Goal: Task Accomplishment & Management: Use online tool/utility

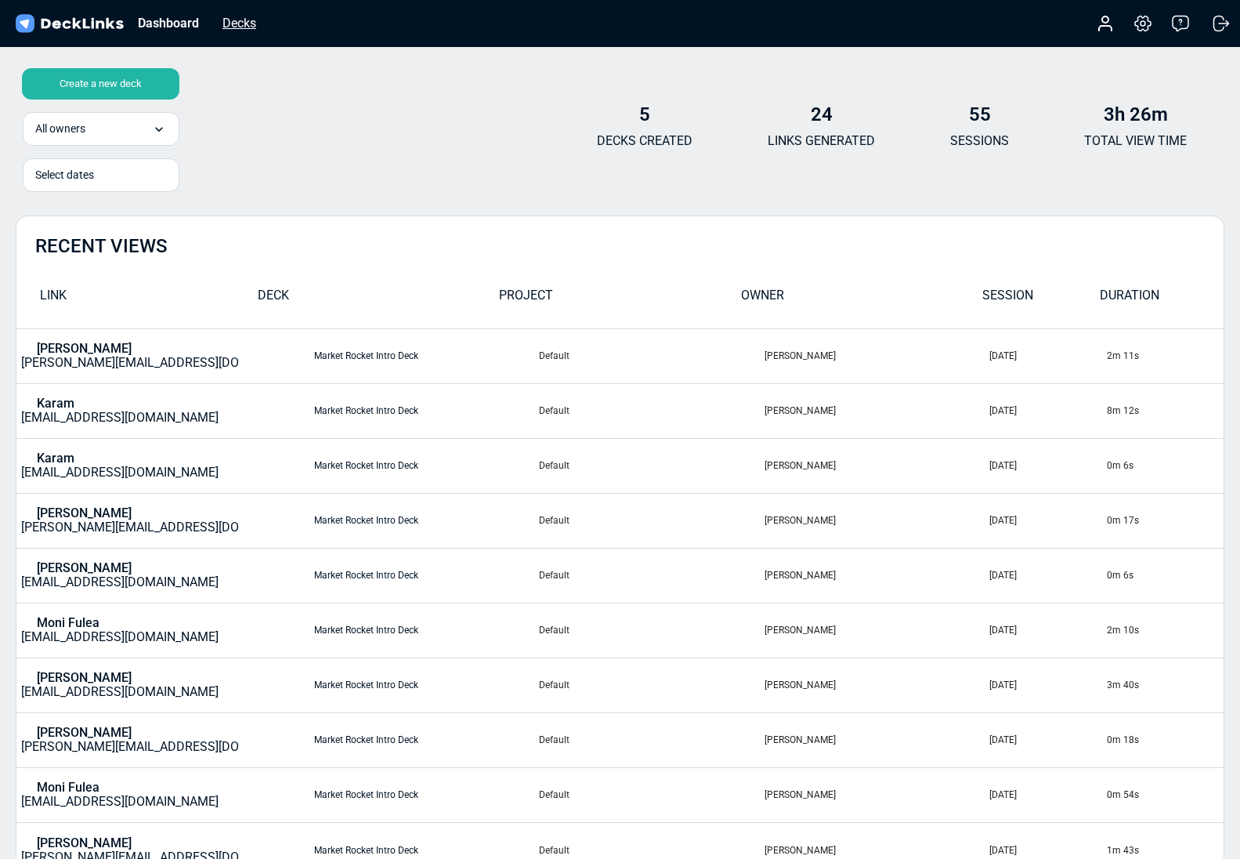
click at [256, 24] on div "Decks" at bounding box center [239, 23] width 49 height 20
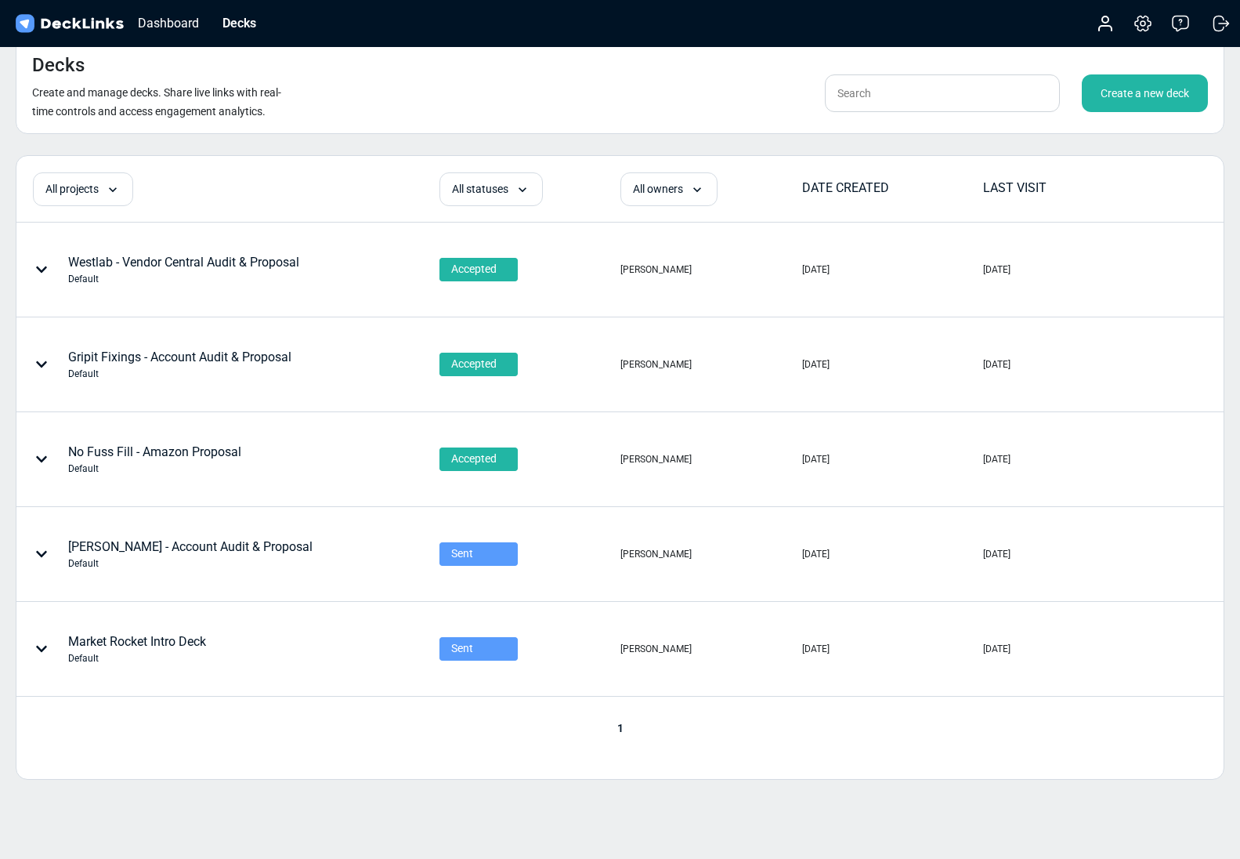
click at [1115, 90] on div "Create a new deck" at bounding box center [1145, 93] width 126 height 38
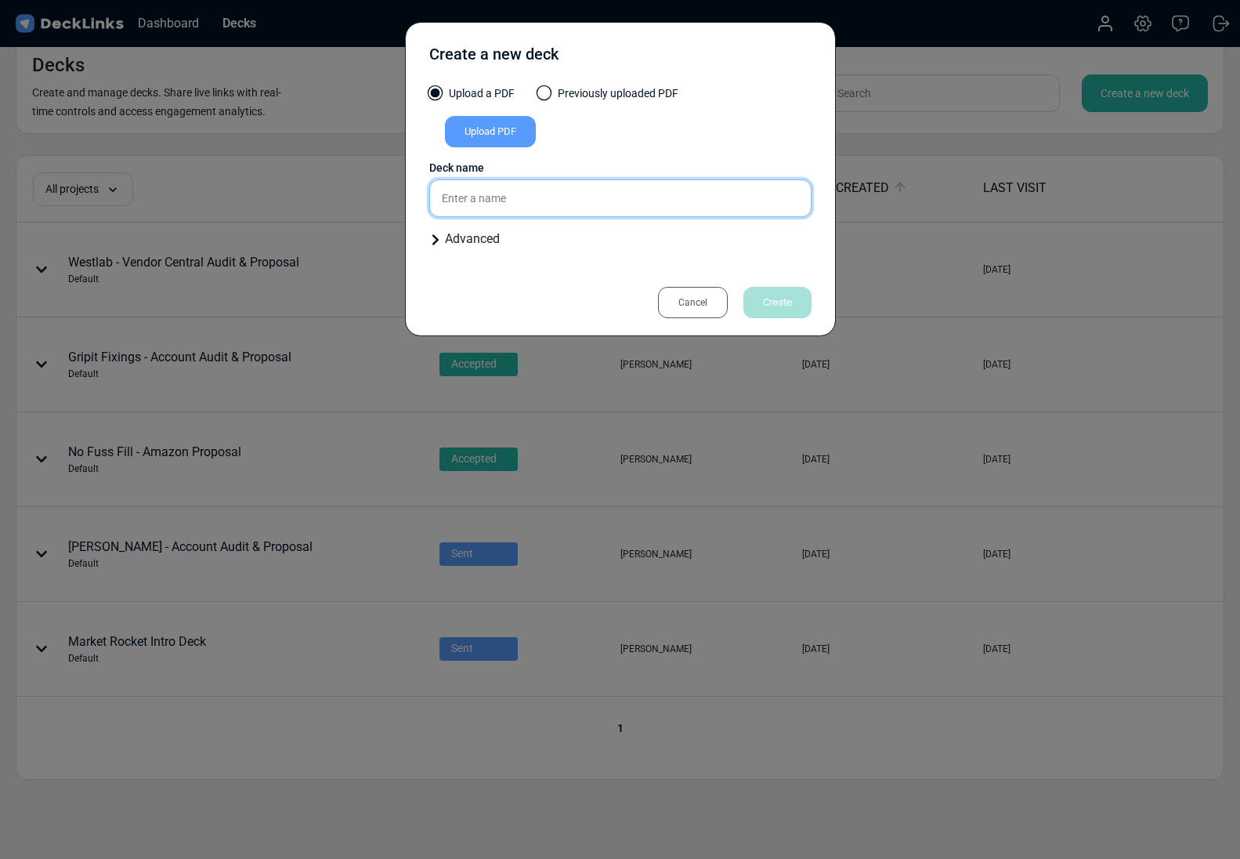
click at [621, 207] on input "text" at bounding box center [620, 198] width 382 height 38
paste input "[PERSON_NAME]"
click at [532, 194] on input "[PERSON_NAME]" at bounding box center [620, 198] width 382 height 38
click at [529, 196] on input "[PERSON_NAME]" at bounding box center [620, 198] width 382 height 38
type input "[PERSON_NAME]"
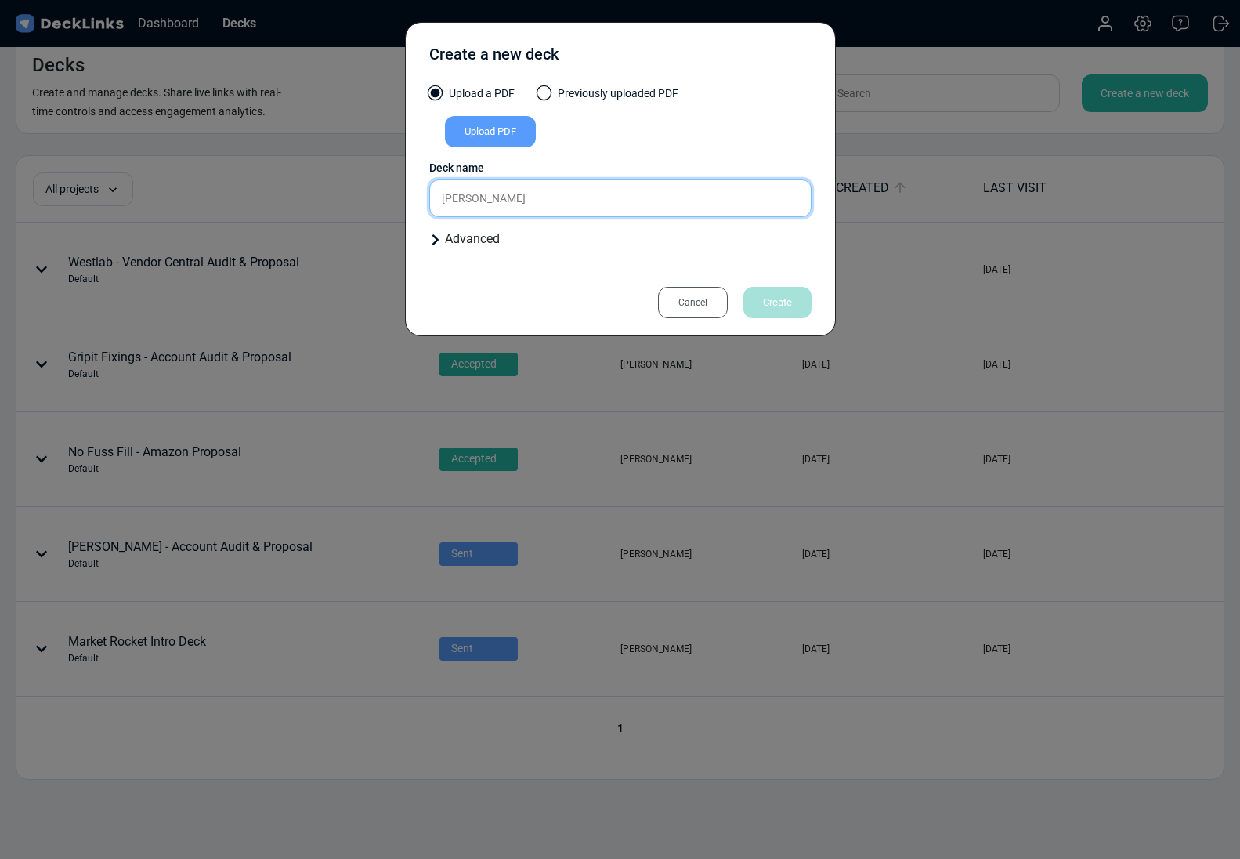
drag, startPoint x: 527, startPoint y: 201, endPoint x: 382, endPoint y: 193, distance: 145.2
click at [382, 193] on div "Create a new deck Upload a PDF Previously uploaded PDF Upload PDF Uploaded by A…" at bounding box center [620, 429] width 1240 height 859
click at [693, 294] on div "Cancel" at bounding box center [693, 302] width 70 height 31
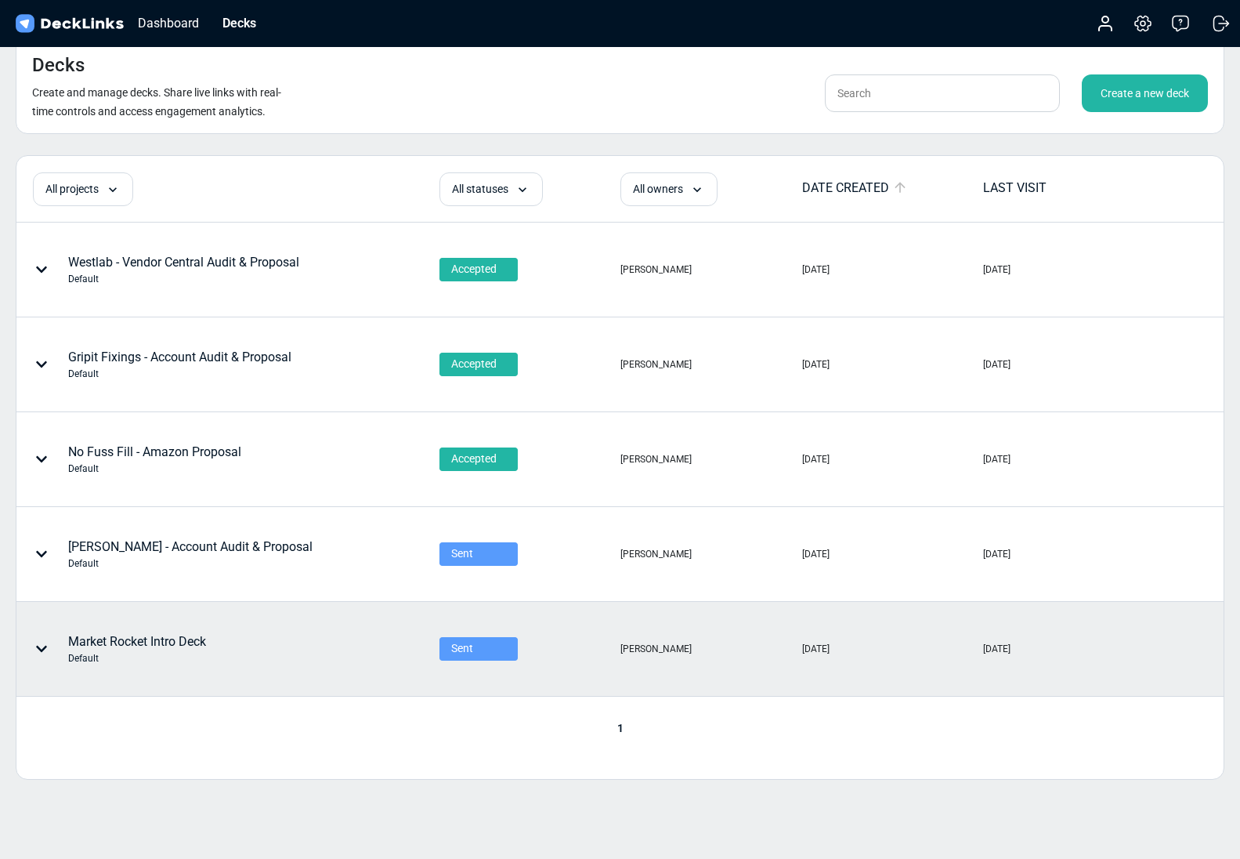
click at [135, 639] on div "Market Rocket Intro Deck Default" at bounding box center [137, 648] width 138 height 33
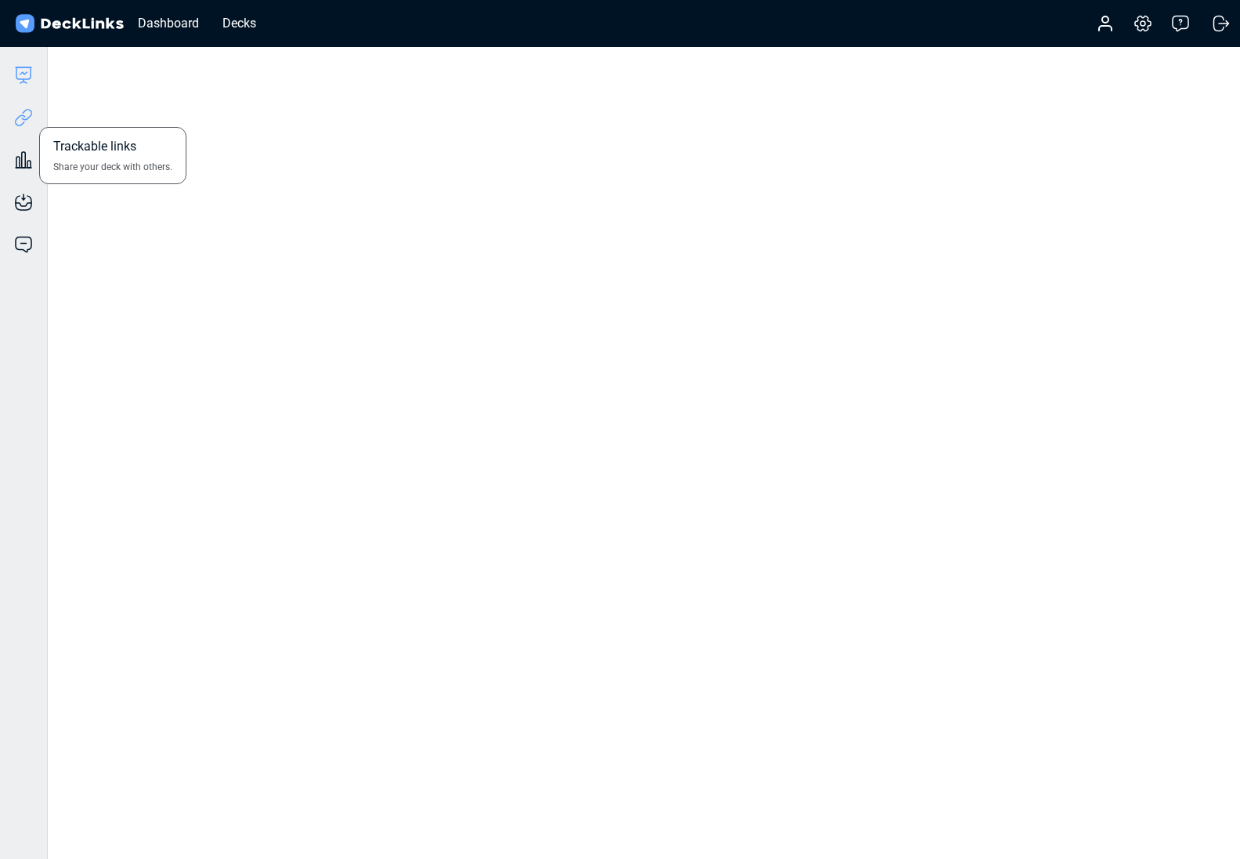
click at [24, 120] on icon at bounding box center [23, 117] width 19 height 19
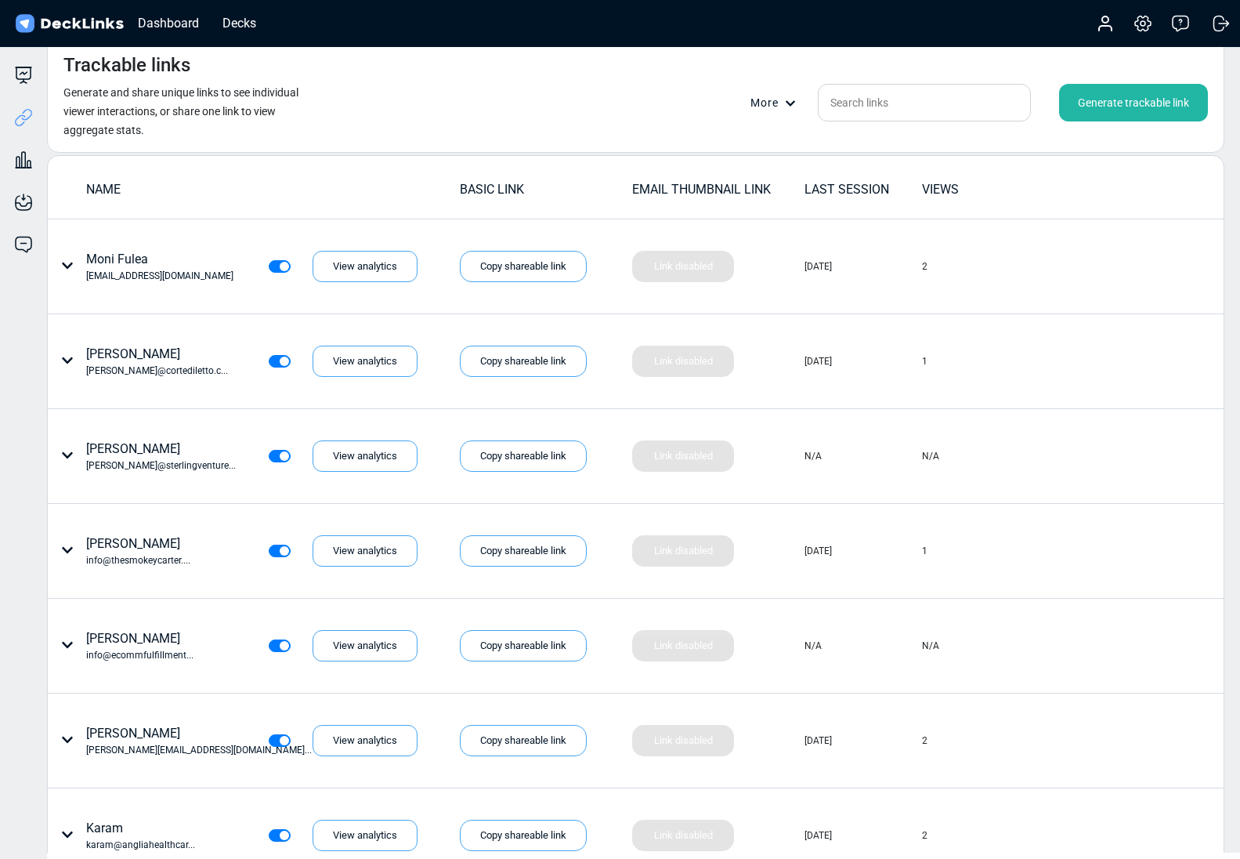
click at [1110, 86] on div "Generate trackable link" at bounding box center [1133, 103] width 149 height 38
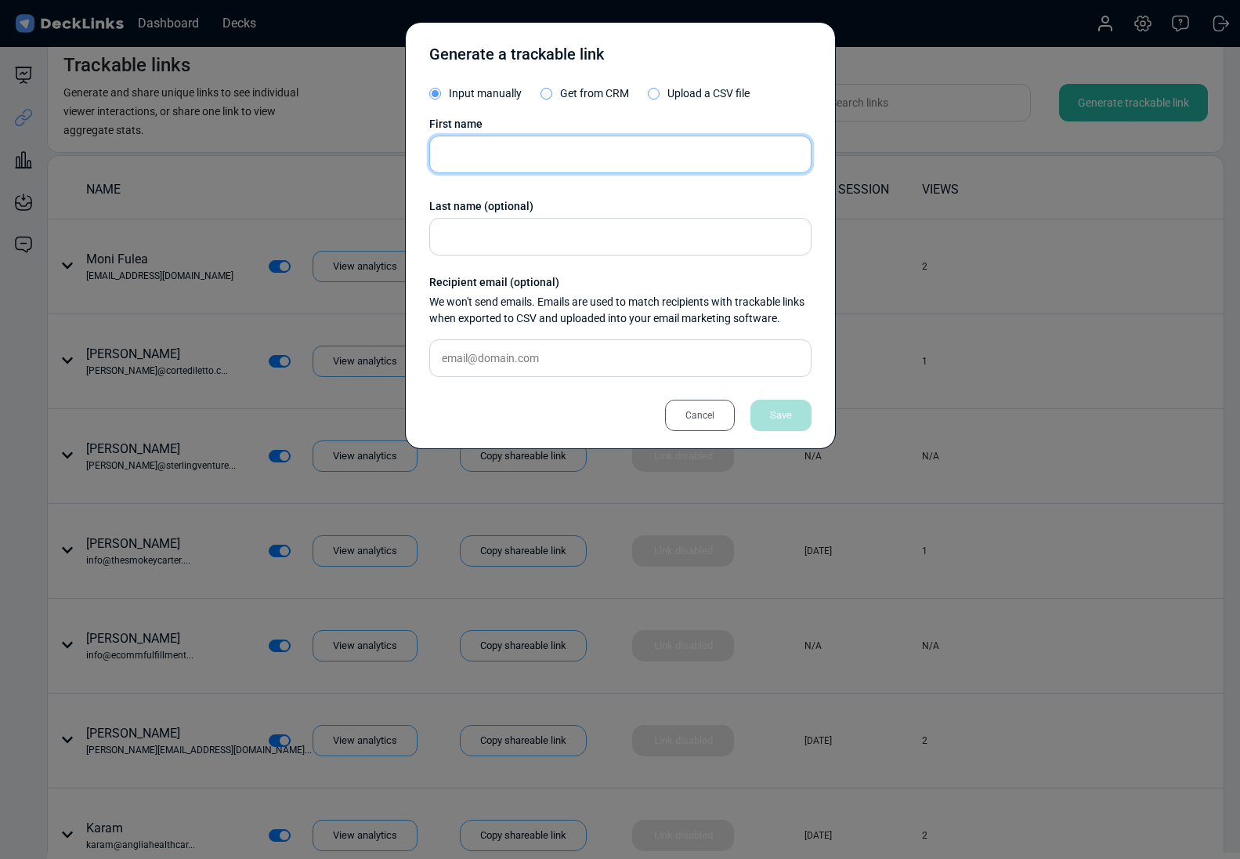
click at [527, 142] on input "text" at bounding box center [620, 155] width 382 height 38
click at [581, 158] on input "[PERSON_NAME]" at bounding box center [620, 155] width 382 height 38
type input "[PERSON_NAME]"
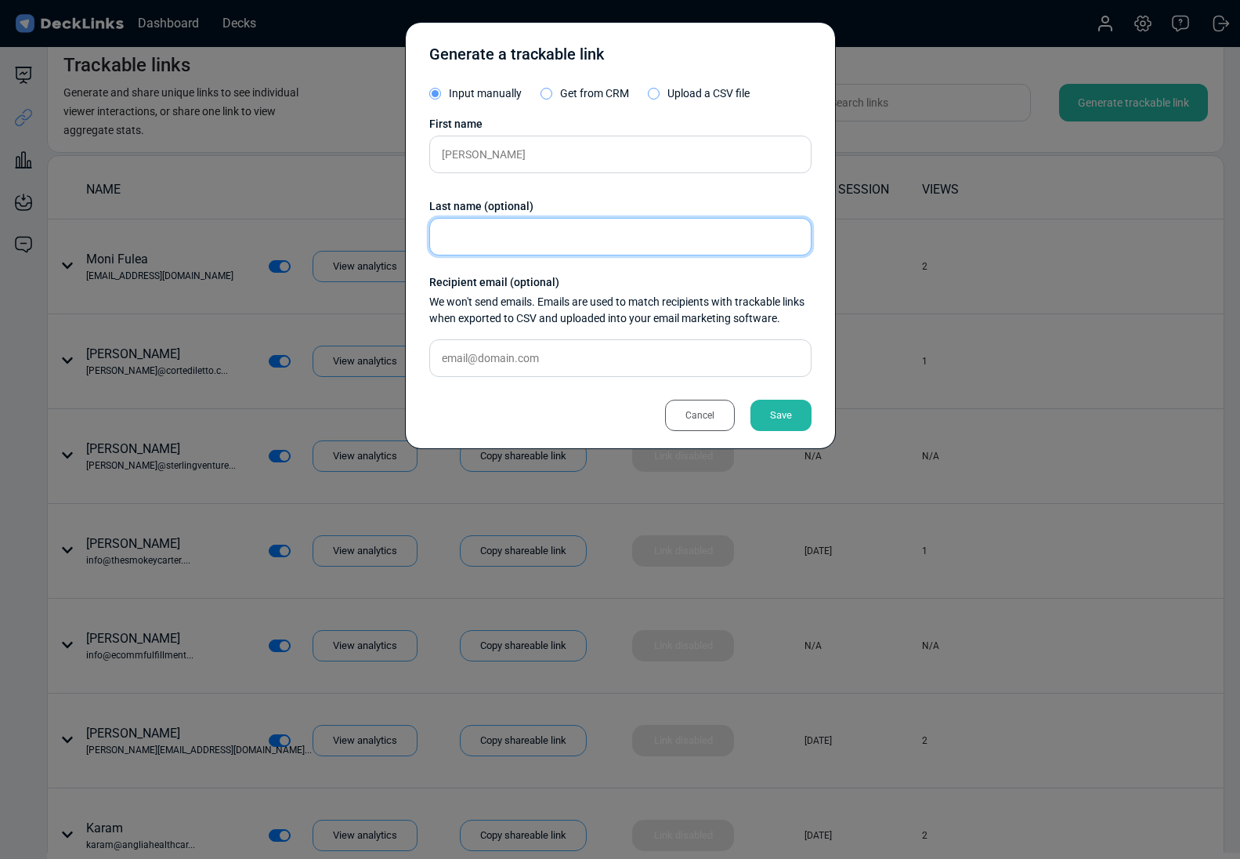
click at [597, 238] on input "text" at bounding box center [620, 237] width 382 height 38
paste input "[PERSON_NAME]"
type input "[PERSON_NAME]"
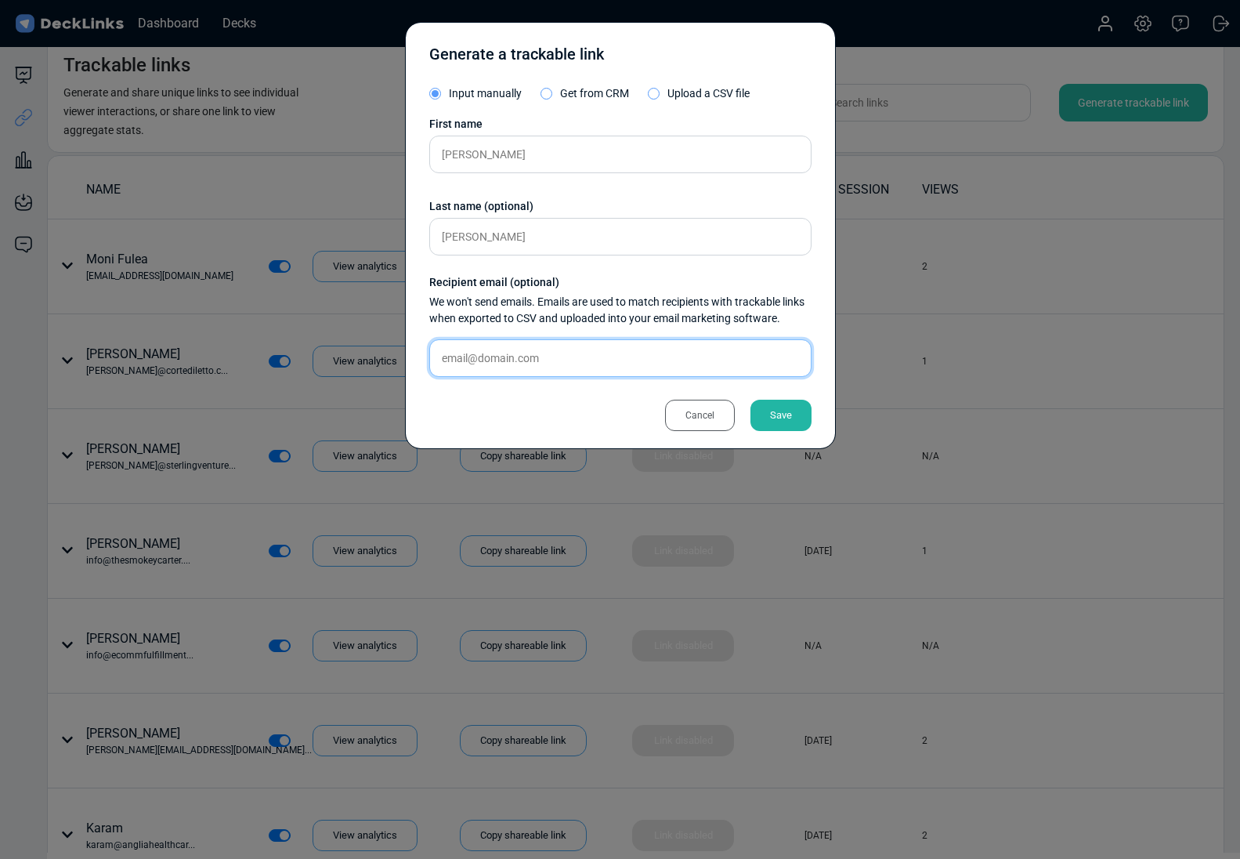
click at [592, 357] on input "text" at bounding box center [620, 358] width 382 height 38
paste input "[PERSON_NAME][EMAIL_ADDRESS][DOMAIN_NAME]"
type input "[PERSON_NAME][EMAIL_ADDRESS][DOMAIN_NAME]"
click at [785, 419] on div "Save" at bounding box center [781, 415] width 61 height 31
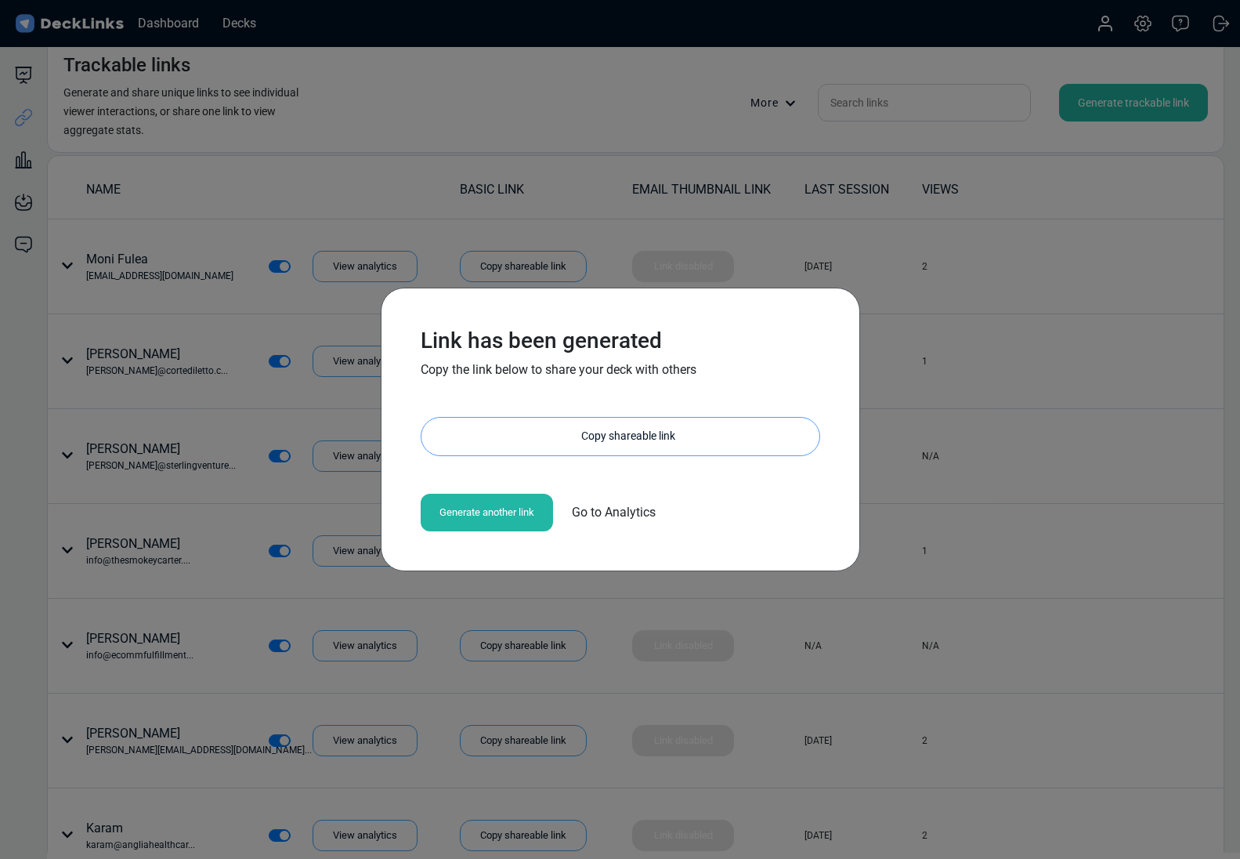
click at [603, 430] on div "Copy shareable link" at bounding box center [628, 437] width 382 height 38
click at [504, 143] on div "Link has been generated Copy the link below to share your deck with others [URL…" at bounding box center [620, 429] width 1240 height 859
